Goal: Book appointment/travel/reservation

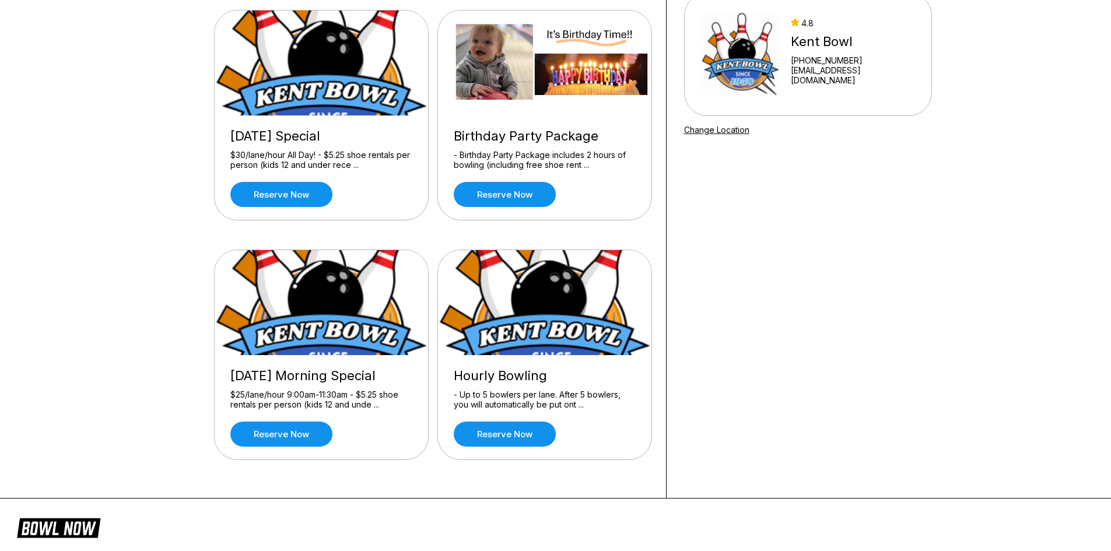
scroll to position [117, 0]
click at [557, 289] on img at bounding box center [545, 302] width 215 height 105
click at [492, 373] on div "Hourly Bowling" at bounding box center [545, 375] width 182 height 16
click at [514, 324] on img at bounding box center [545, 302] width 215 height 105
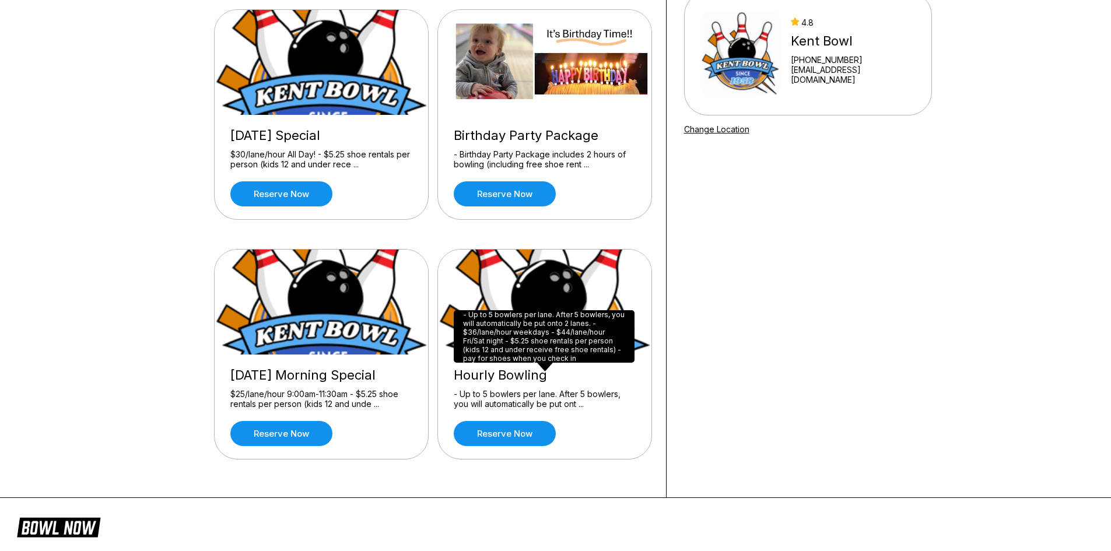
click at [611, 442] on div "Reserve now" at bounding box center [545, 433] width 182 height 25
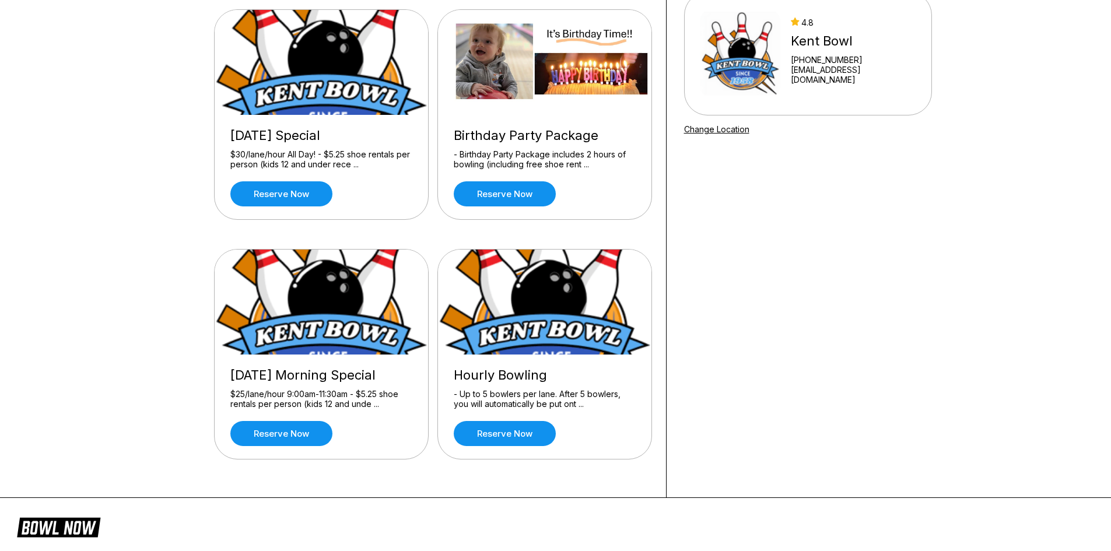
drag, startPoint x: 611, startPoint y: 439, endPoint x: 614, endPoint y: 418, distance: 21.2
click at [612, 439] on div "Reserve now" at bounding box center [545, 433] width 182 height 25
click at [520, 431] on link "Reserve now" at bounding box center [505, 433] width 102 height 25
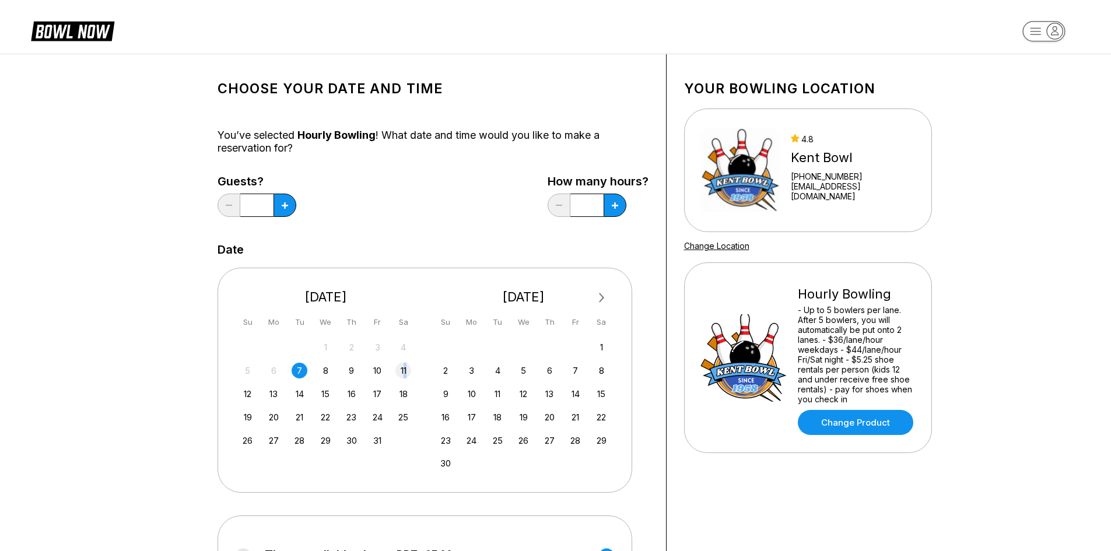
click at [405, 364] on div "11" at bounding box center [403, 371] width 16 height 16
click at [398, 366] on div "11" at bounding box center [403, 371] width 16 height 16
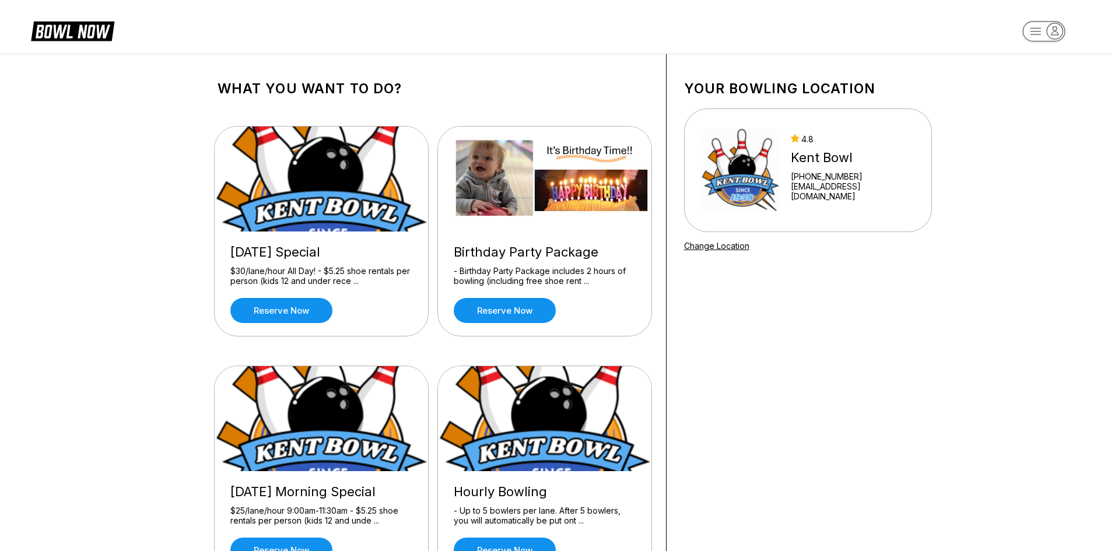
drag, startPoint x: 0, startPoint y: 0, endPoint x: 152, endPoint y: 159, distance: 219.9
click at [152, 159] on div "What you want to do? [DATE] Special $30/lane/hour All Day! - $5.25 shoe rentals…" at bounding box center [555, 334] width 1111 height 561
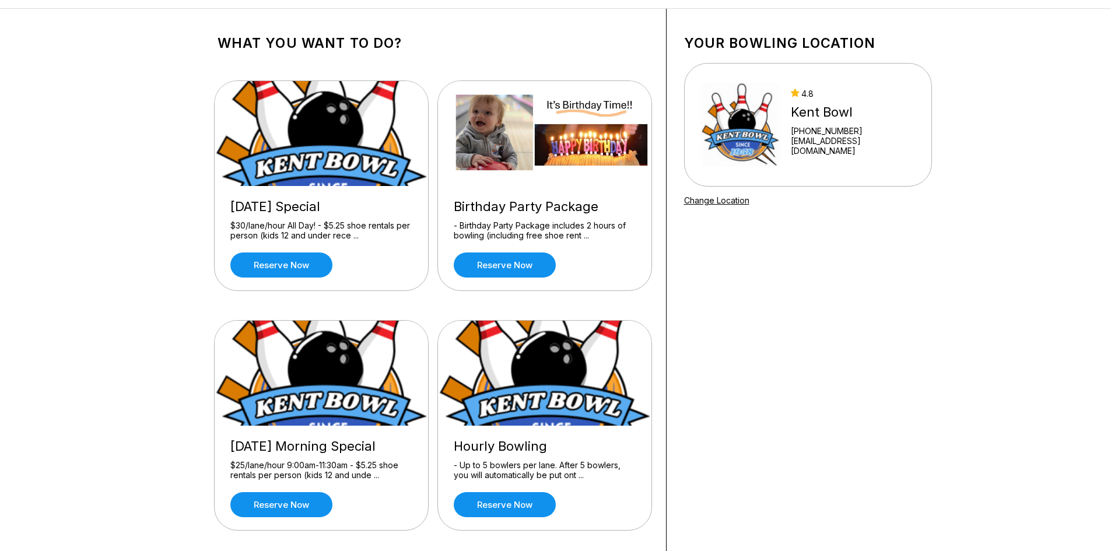
scroll to position [292, 0]
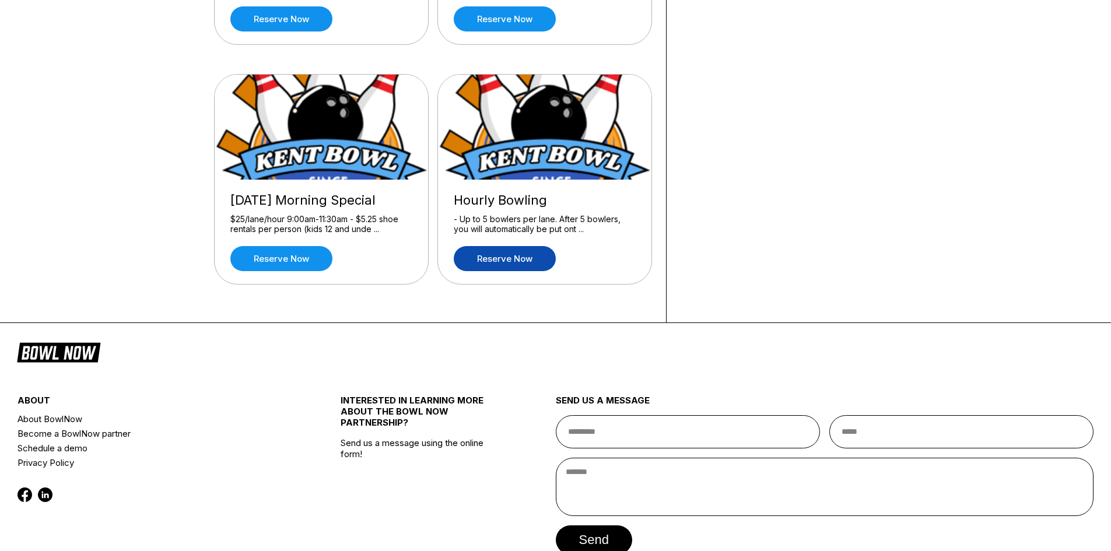
click at [514, 264] on link "Reserve now" at bounding box center [505, 258] width 102 height 25
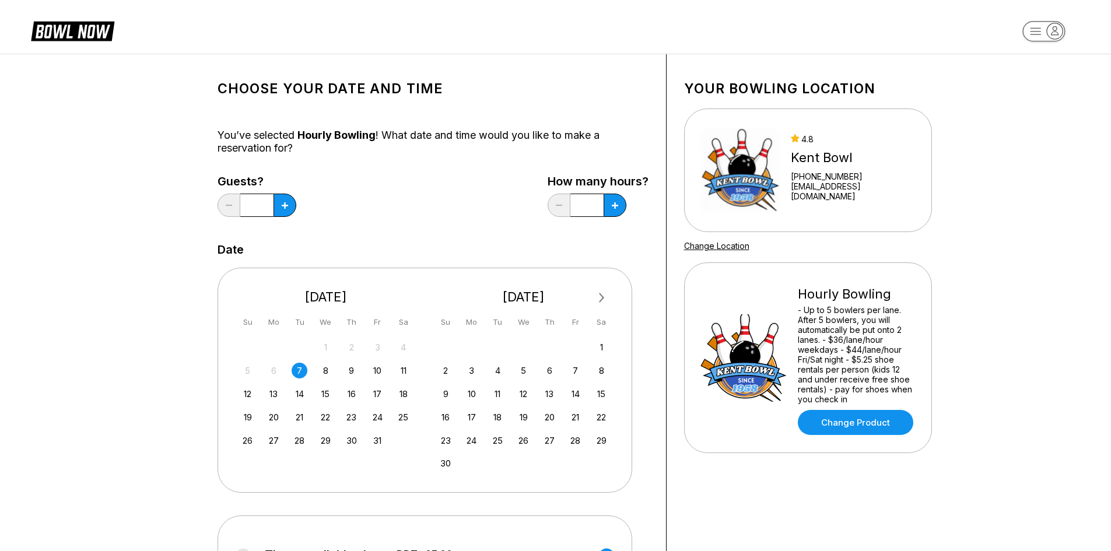
click at [409, 376] on div "5 6 7 8 9 10 11" at bounding box center [326, 369] width 175 height 17
click at [401, 373] on div "11" at bounding box center [403, 371] width 16 height 16
click at [279, 208] on button at bounding box center [285, 205] width 23 height 23
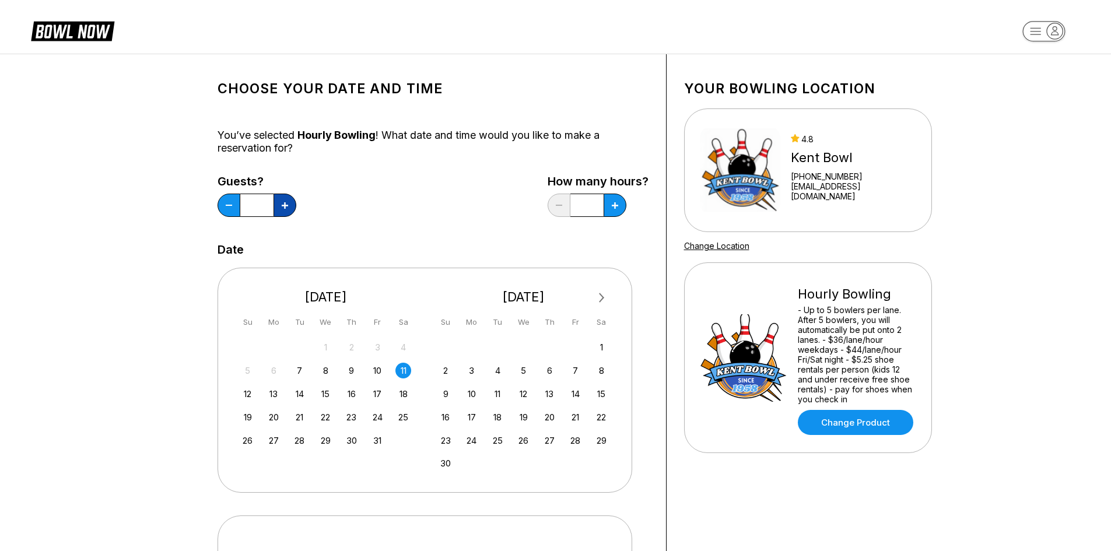
type input "*"
click at [613, 206] on icon at bounding box center [615, 205] width 6 height 6
click at [610, 211] on button at bounding box center [615, 205] width 23 height 23
click at [562, 207] on button at bounding box center [559, 205] width 23 height 23
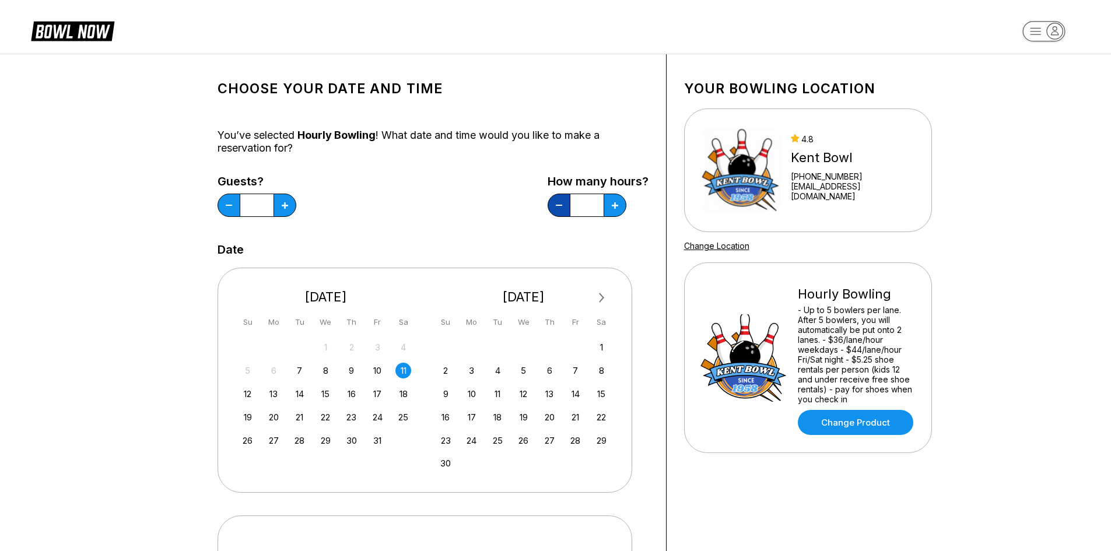
type input "*"
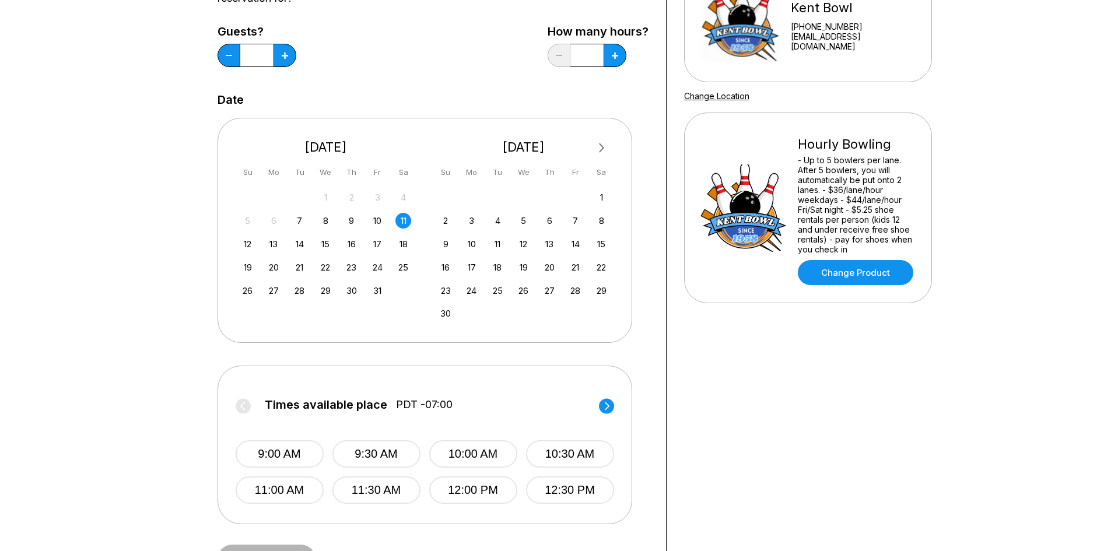
scroll to position [292, 0]
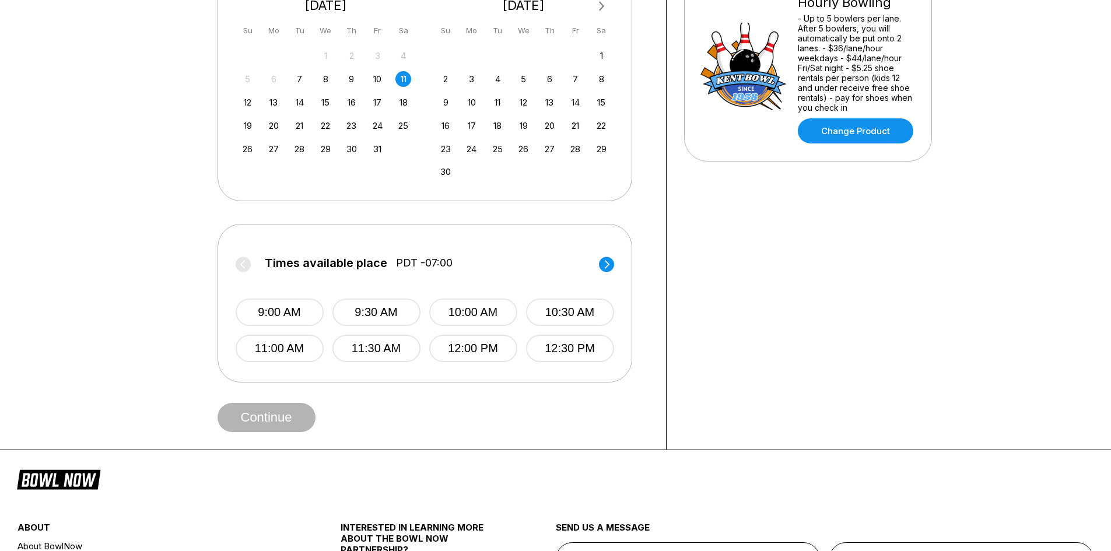
click at [605, 261] on icon at bounding box center [606, 264] width 5 height 8
click at [598, 261] on label "Times available place PDT -07:00" at bounding box center [425, 266] width 379 height 19
click at [248, 265] on circle at bounding box center [243, 264] width 15 height 15
click at [611, 264] on circle at bounding box center [606, 264] width 15 height 15
click at [608, 263] on circle at bounding box center [606, 264] width 15 height 15
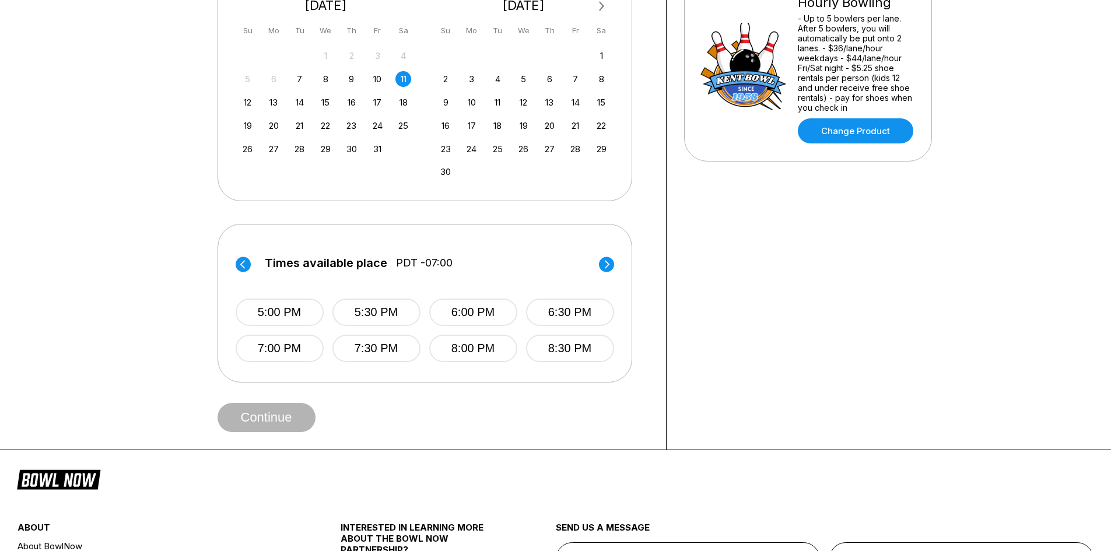
click at [251, 264] on label "Times available place PDT -07:00" at bounding box center [425, 266] width 379 height 19
click at [243, 265] on circle at bounding box center [243, 264] width 15 height 15
click at [557, 306] on button "2:30 PM" at bounding box center [570, 312] width 88 height 27
click at [261, 416] on button "Continue" at bounding box center [267, 417] width 98 height 29
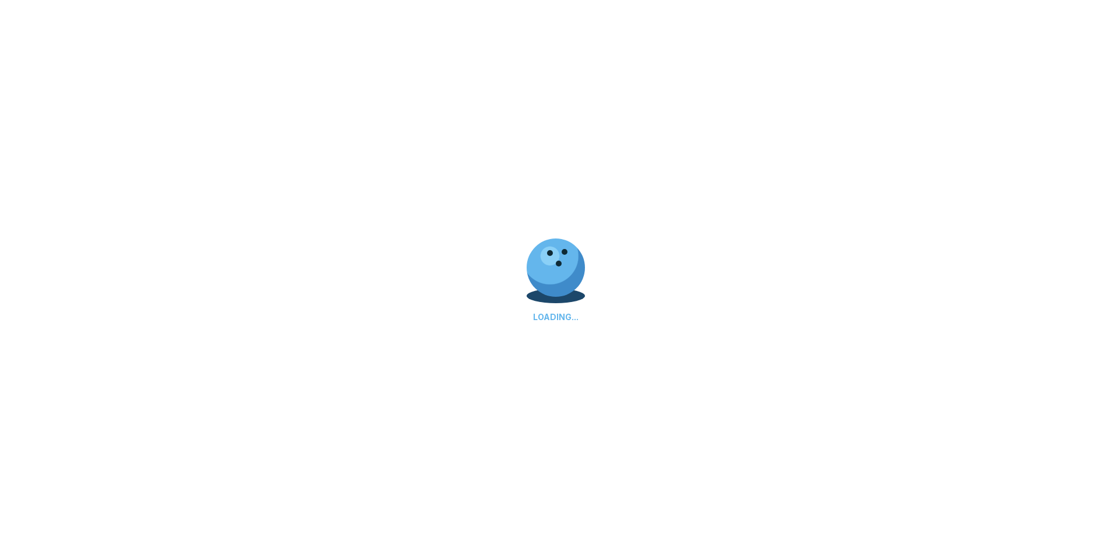
select select "**"
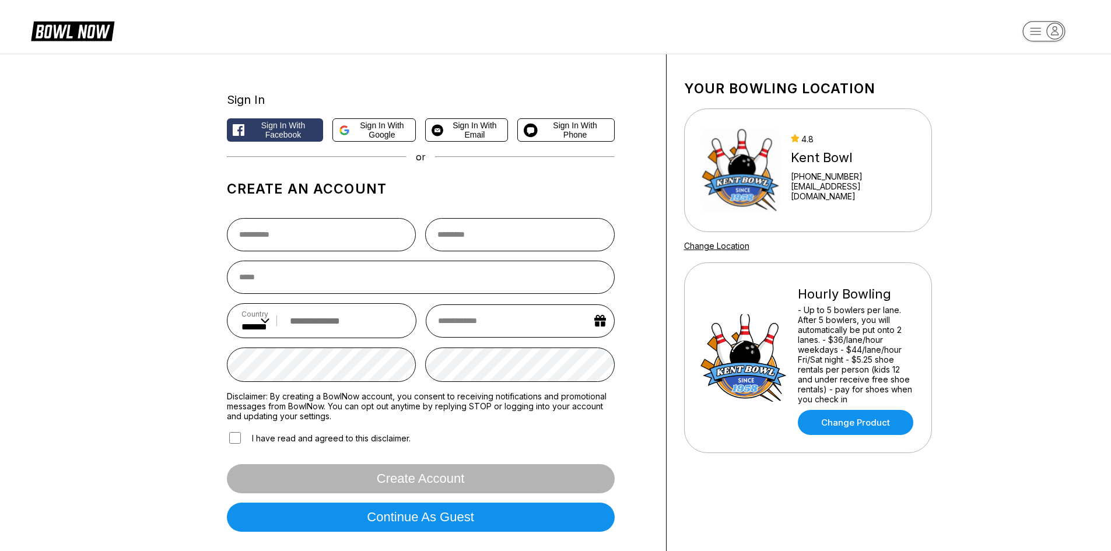
scroll to position [58, 0]
